Goal: Obtain resource: Download file/media

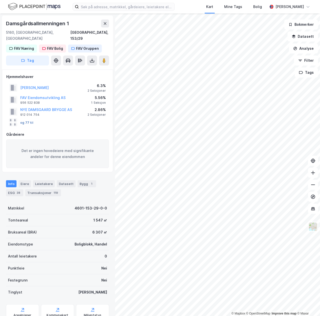
click at [0, 0] on button "og 77 til" at bounding box center [0, 0] width 0 height 0
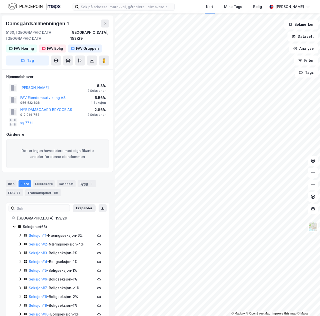
click at [21, 251] on icon at bounding box center [20, 253] width 4 height 4
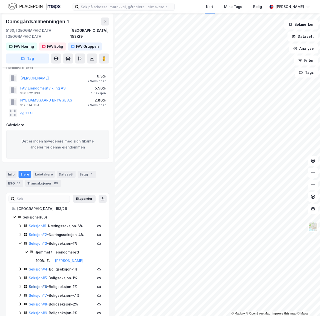
scroll to position [38, 0]
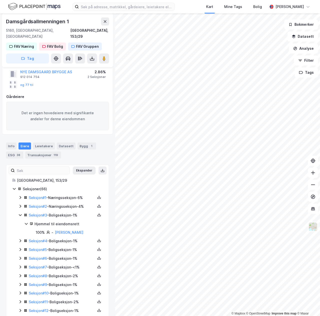
click at [20, 239] on icon at bounding box center [20, 241] width 4 height 4
click at [97, 239] on icon at bounding box center [99, 241] width 4 height 4
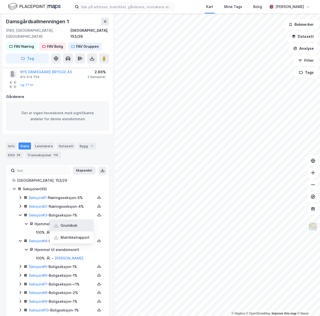
click at [61, 220] on div "Grunnbok" at bounding box center [72, 226] width 44 height 12
